Goal: Information Seeking & Learning: Learn about a topic

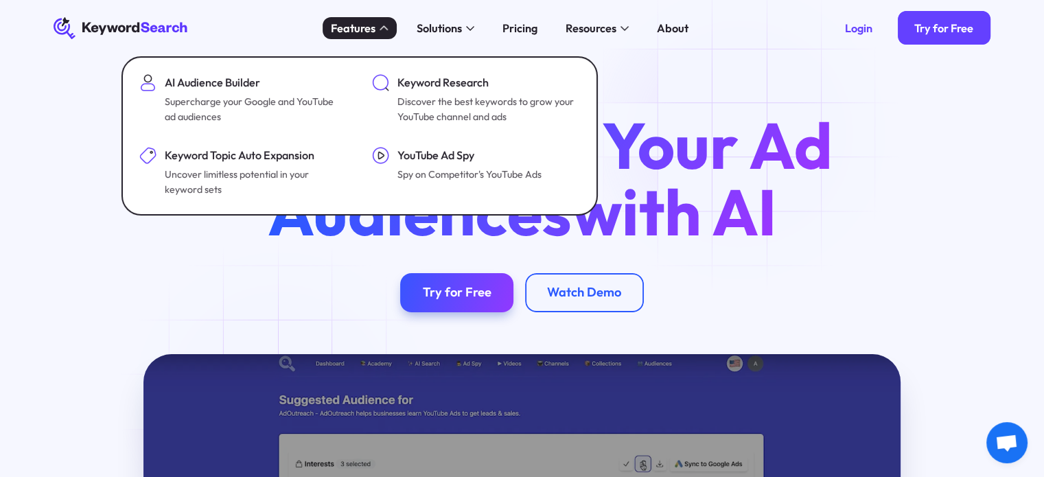
click at [747, 134] on h1 "Supercharge Your Ad Audiences with AI" at bounding box center [521, 178] width 673 height 133
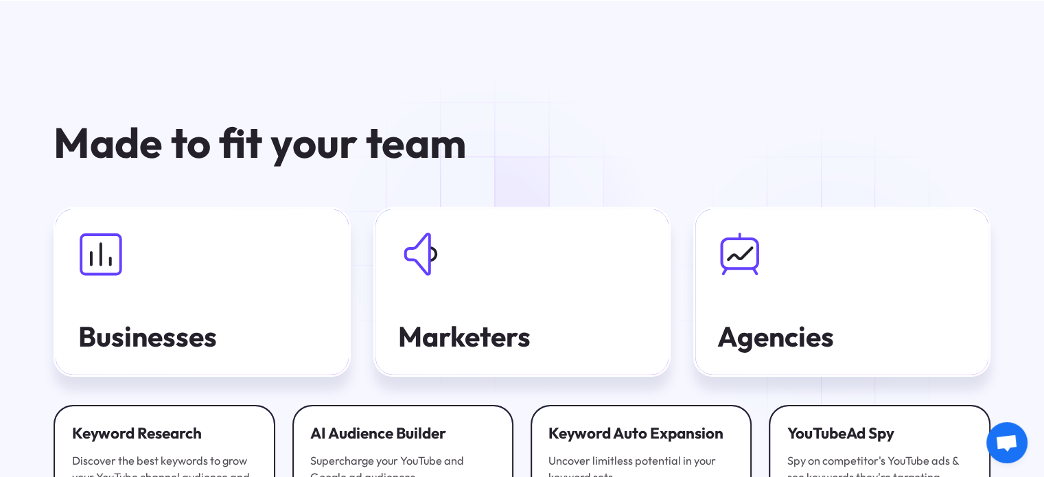
scroll to position [4462, 0]
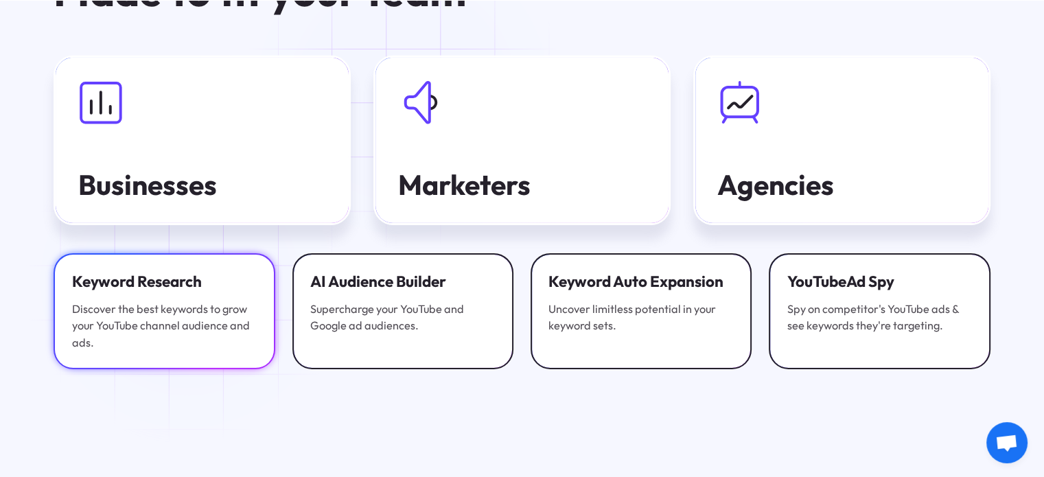
click at [188, 282] on div "Keyword Research Discover the best keywords to grow your YouTube channel audien…" at bounding box center [164, 311] width 185 height 80
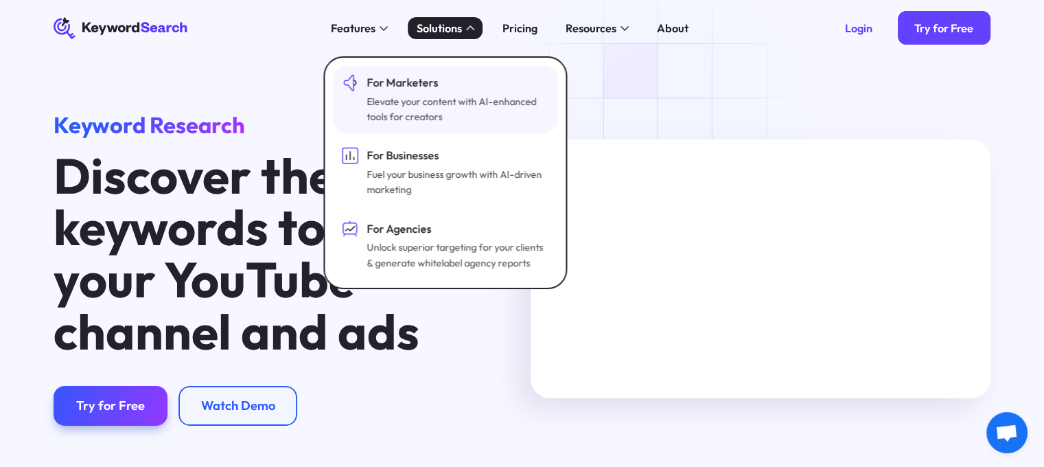
click at [461, 86] on div "For Marketers" at bounding box center [456, 82] width 179 height 17
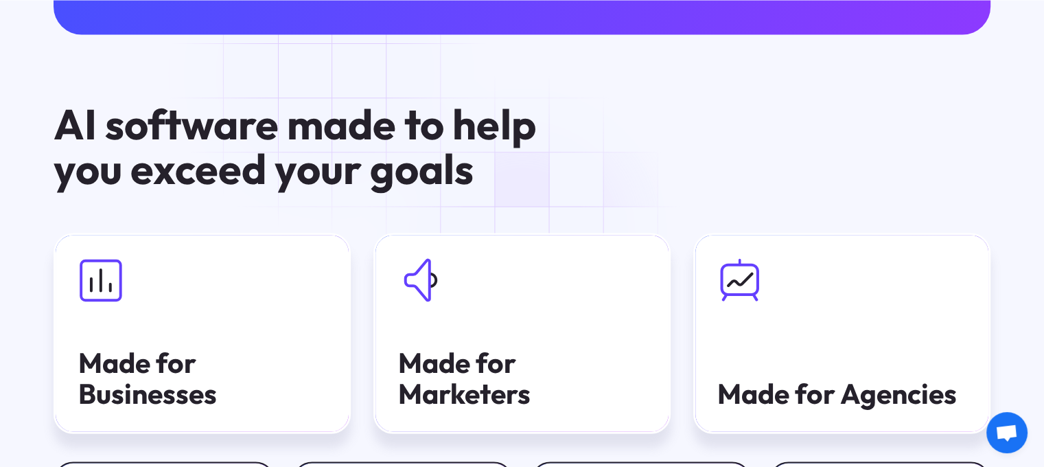
scroll to position [2814, 0]
